Goal: Information Seeking & Learning: Learn about a topic

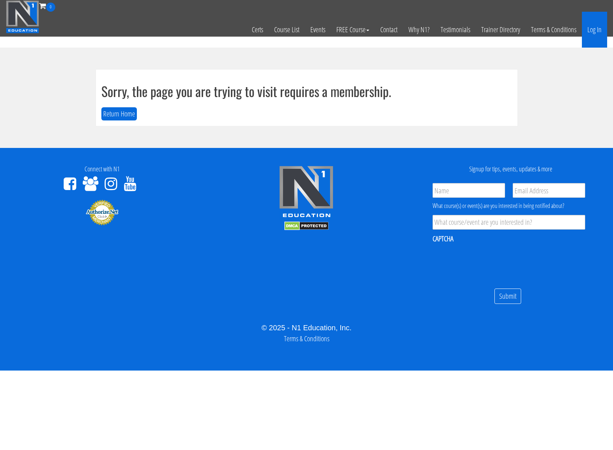
click at [594, 28] on link "Log In" at bounding box center [594, 30] width 25 height 36
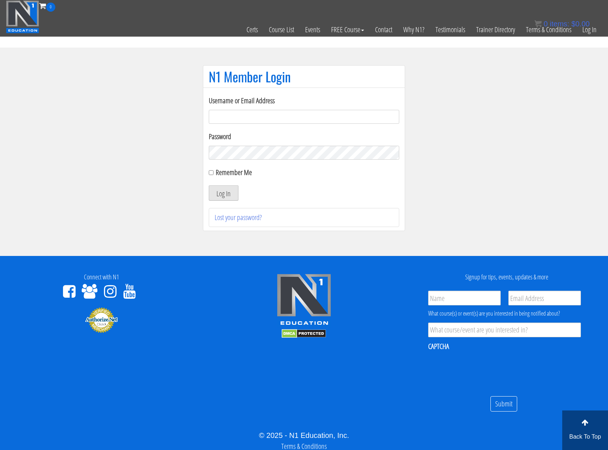
type input "[EMAIL_ADDRESS][DOMAIN_NAME]"
click at [232, 193] on button "Log In" at bounding box center [224, 192] width 30 height 15
click at [227, 195] on button "Log In" at bounding box center [224, 192] width 30 height 15
type input "[EMAIL_ADDRESS][DOMAIN_NAME]"
click at [225, 194] on button "Log In" at bounding box center [224, 192] width 30 height 15
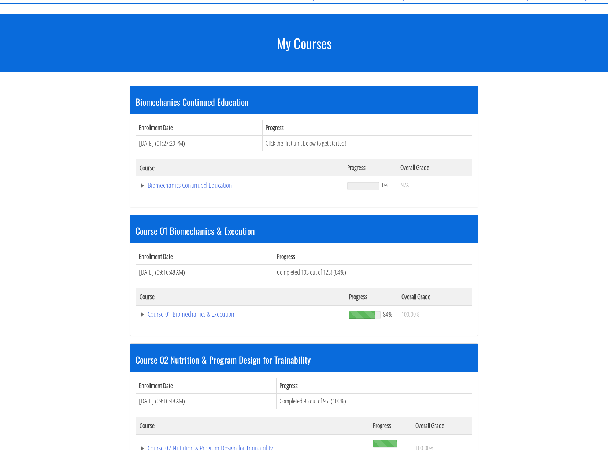
scroll to position [85, 0]
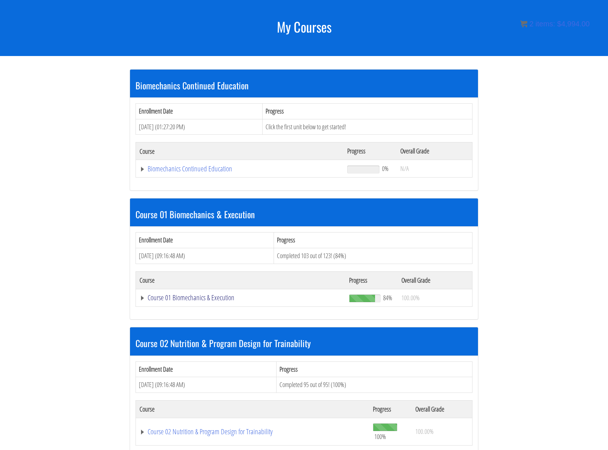
click at [164, 298] on link "Course 01 Biomechanics & Execution" at bounding box center [240, 297] width 202 height 7
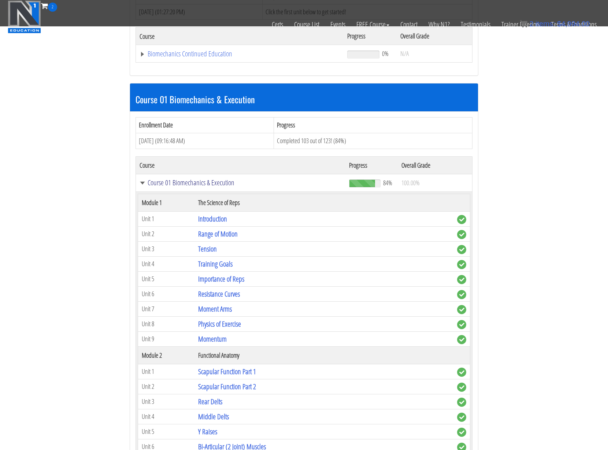
scroll to position [171, 0]
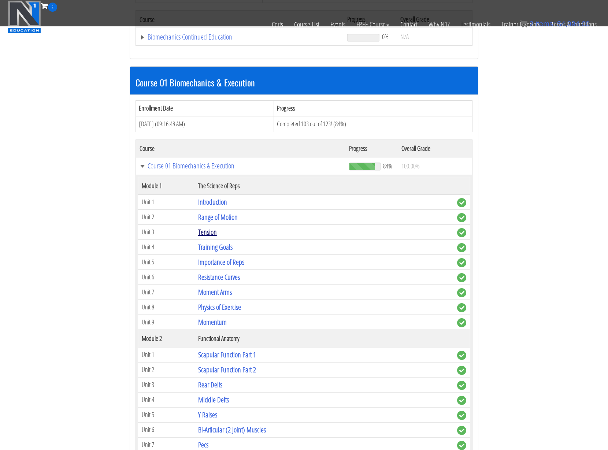
click at [206, 228] on link "Tension" at bounding box center [207, 232] width 19 height 10
